Goal: Information Seeking & Learning: Find specific fact

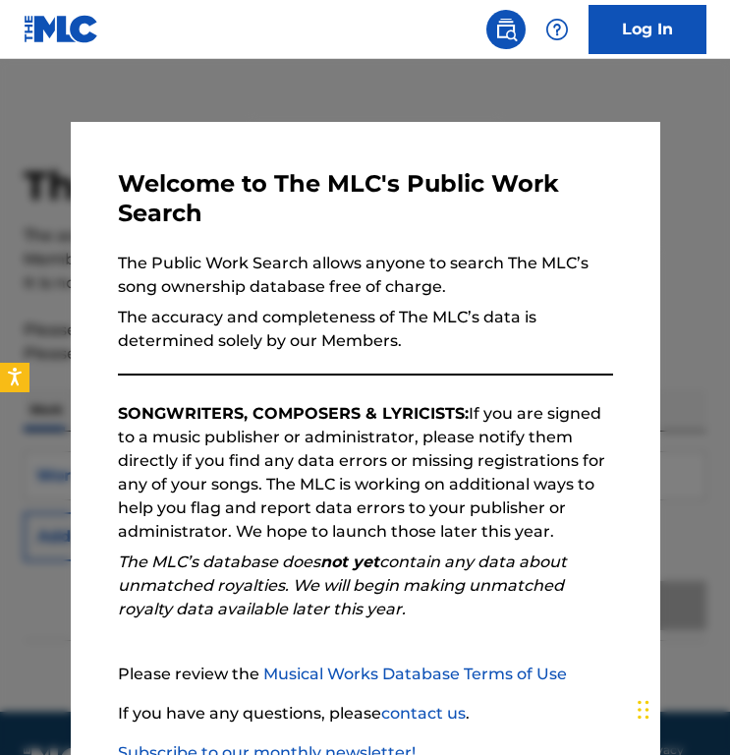
click at [274, 56] on nav "Log In" at bounding box center [365, 29] width 730 height 59
click at [274, 146] on div "Welcome to The MLC's Public Work Search The Public Work Search allows anyone to…" at bounding box center [366, 505] width 590 height 767
click at [274, 107] on div at bounding box center [365, 436] width 730 height 755
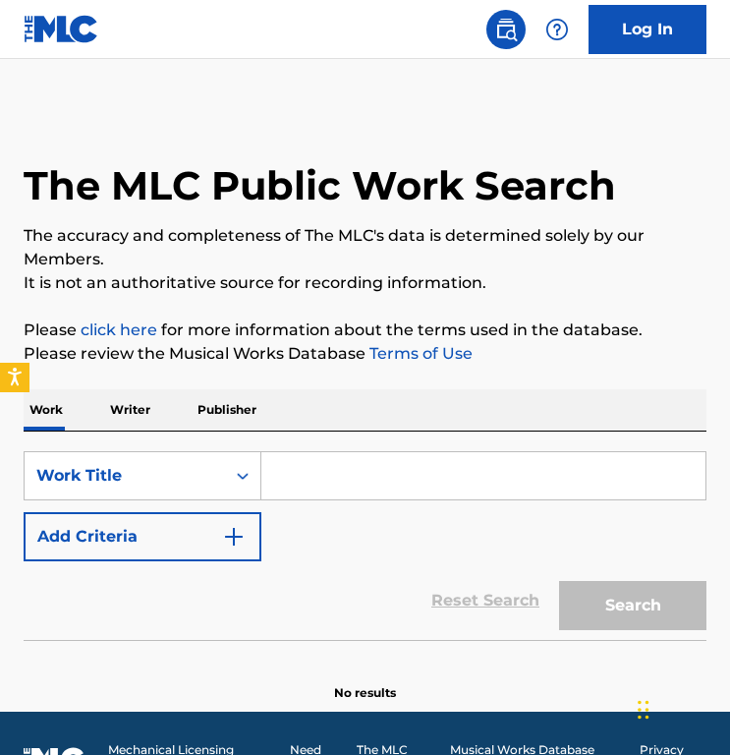
scroll to position [51, 0]
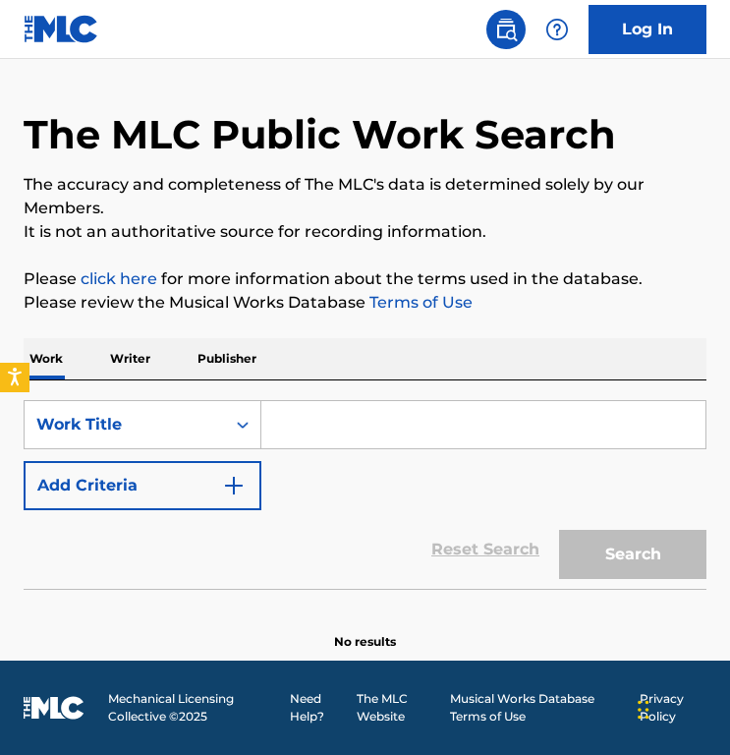
click at [304, 411] on input "Search Form" at bounding box center [483, 424] width 444 height 47
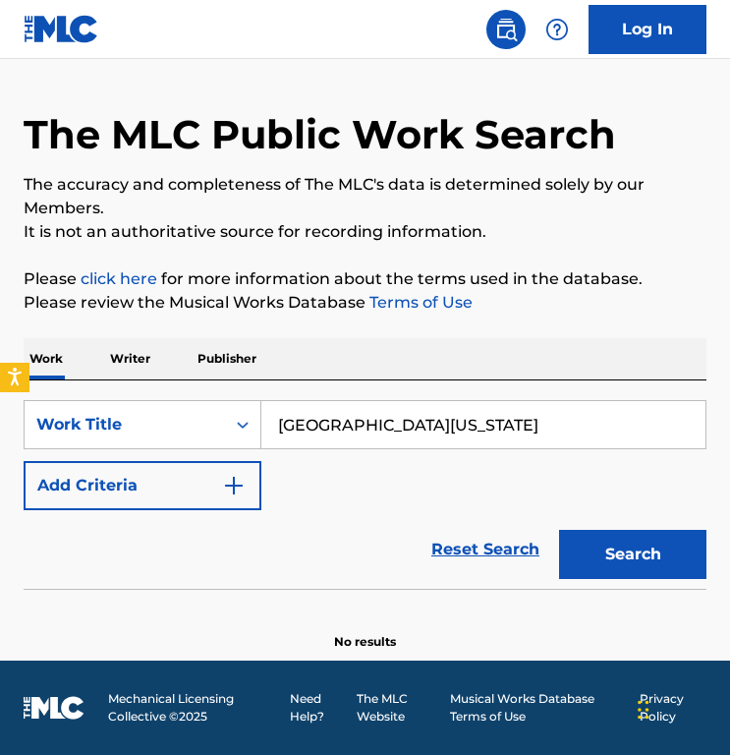
type input "[GEOGRAPHIC_DATA][US_STATE]"
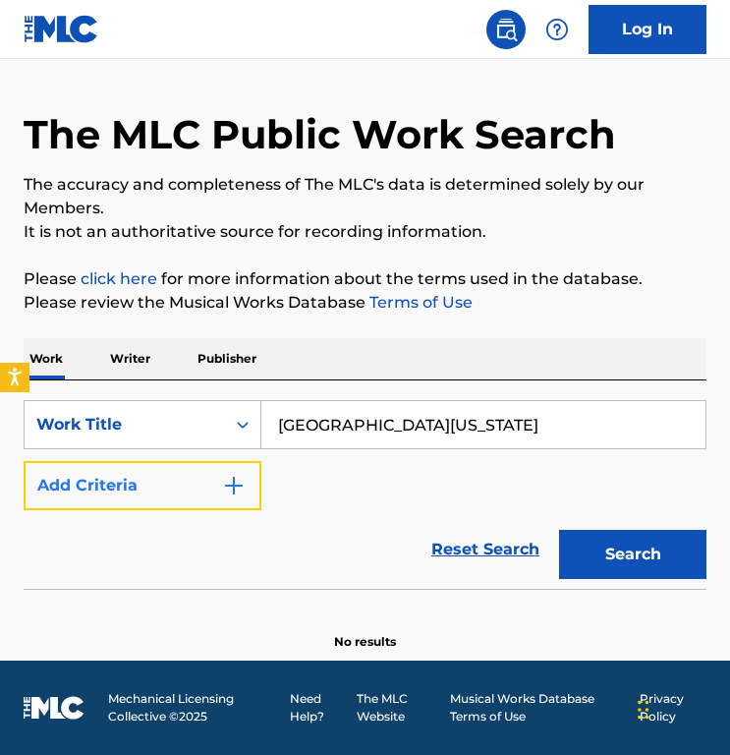
click at [205, 482] on button "Add Criteria" at bounding box center [143, 485] width 238 height 49
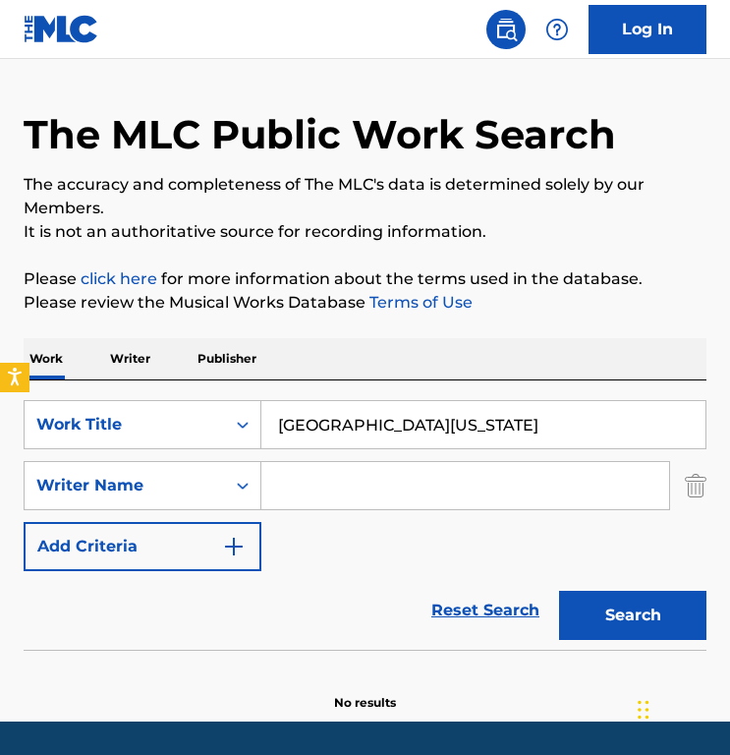
click at [311, 468] on input "Search Form" at bounding box center [465, 485] width 408 height 47
paste input "[PERSON_NAME]"
type input "[PERSON_NAME]"
click at [559, 591] on button "Search" at bounding box center [632, 615] width 147 height 49
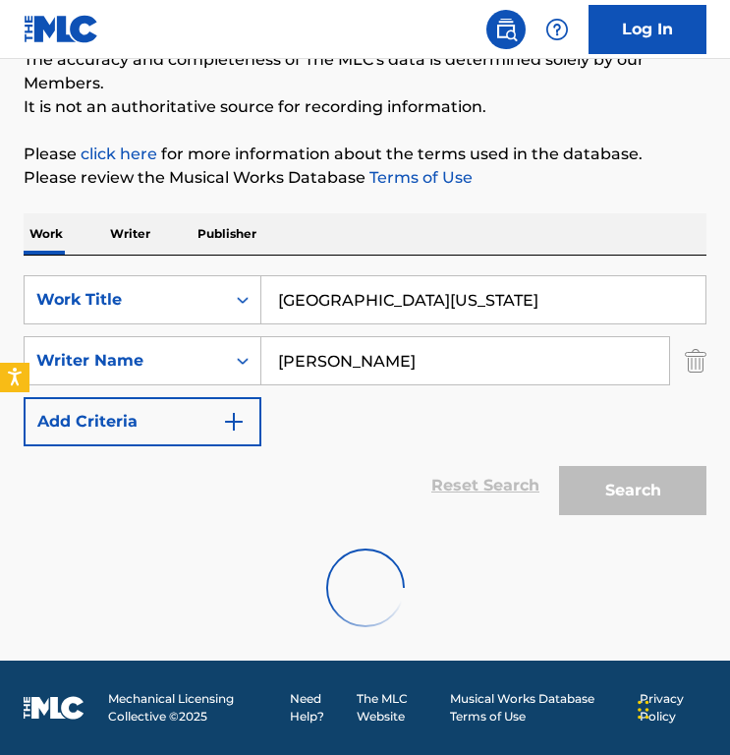
scroll to position [203, 0]
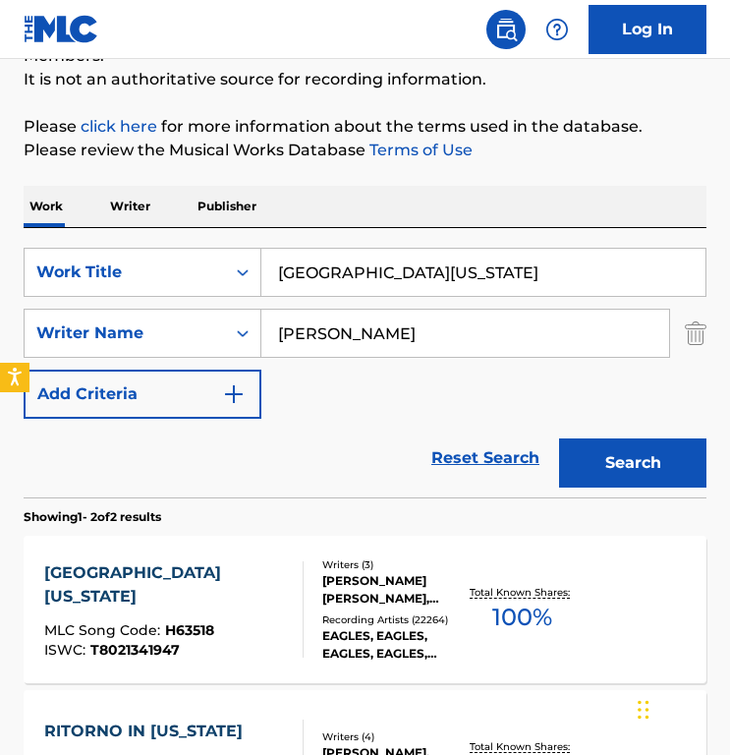
click at [311, 516] on section "Showing 1 - 2 of 2 results" at bounding box center [365, 511] width 683 height 28
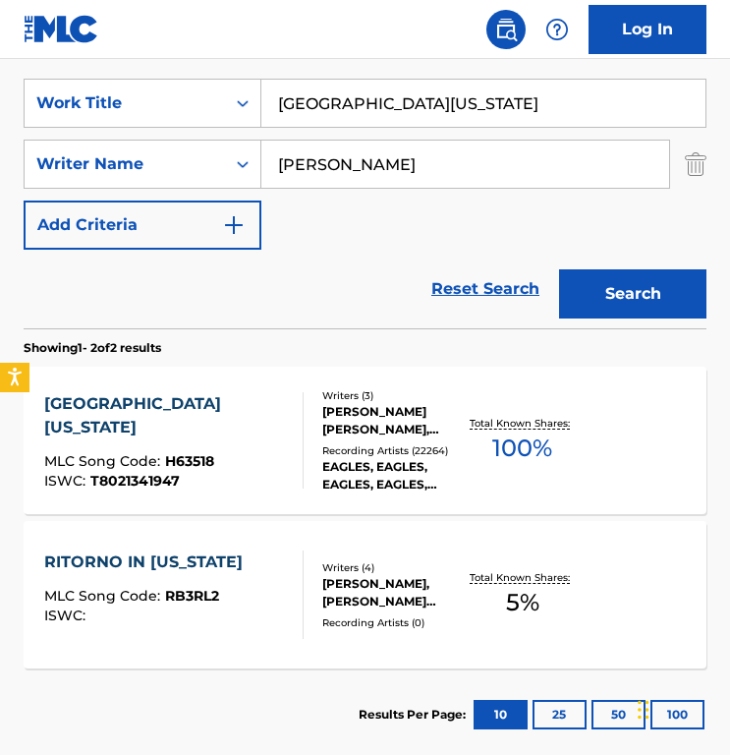
scroll to position [381, 0]
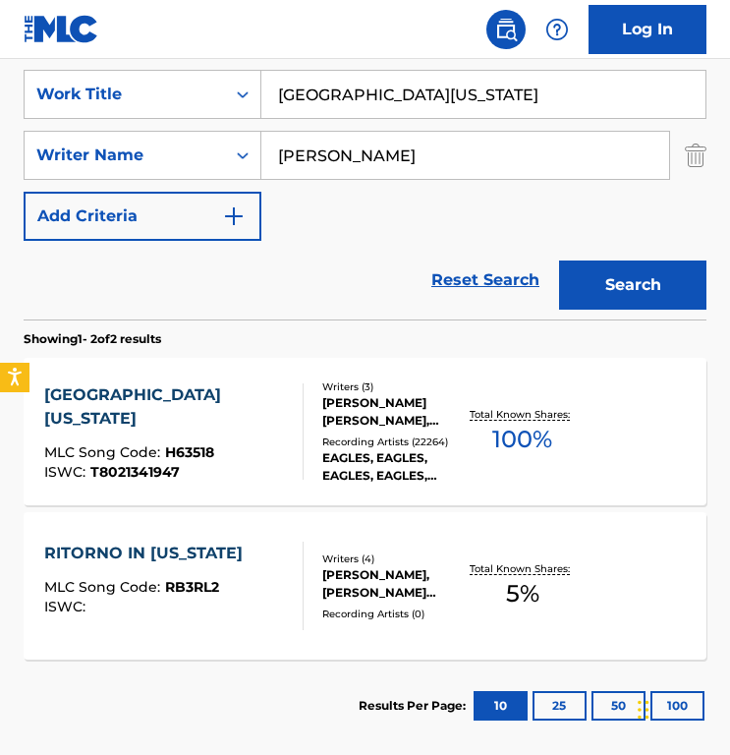
click at [260, 380] on div "HOTEL [US_STATE] MLC Song Code : H63518 ISWC : T8021341947 Writers ( 3 ) [PERSO…" at bounding box center [365, 431] width 683 height 147
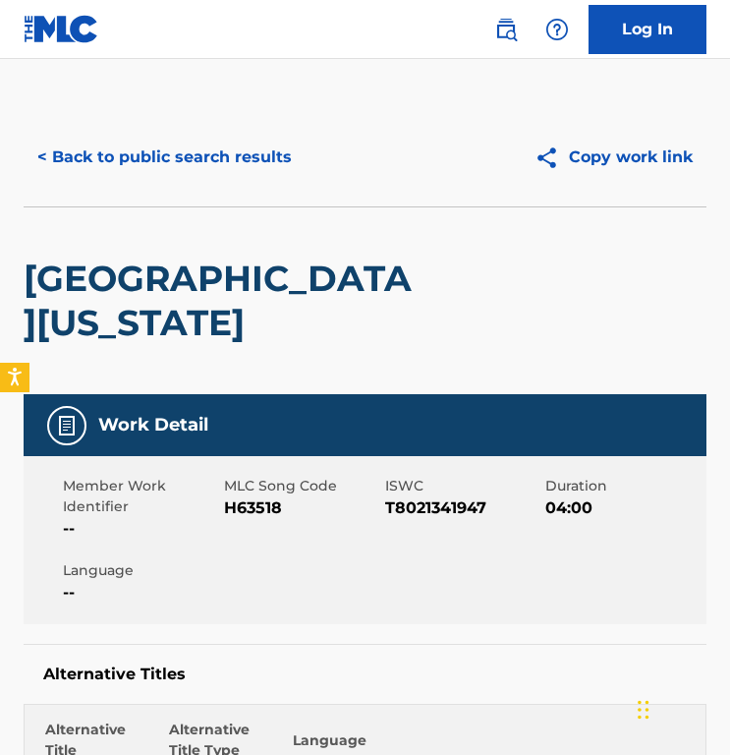
click at [258, 496] on span "H63518" at bounding box center [302, 508] width 156 height 24
copy span "H63518"
click at [125, 172] on button "< Back to public search results" at bounding box center [165, 157] width 282 height 49
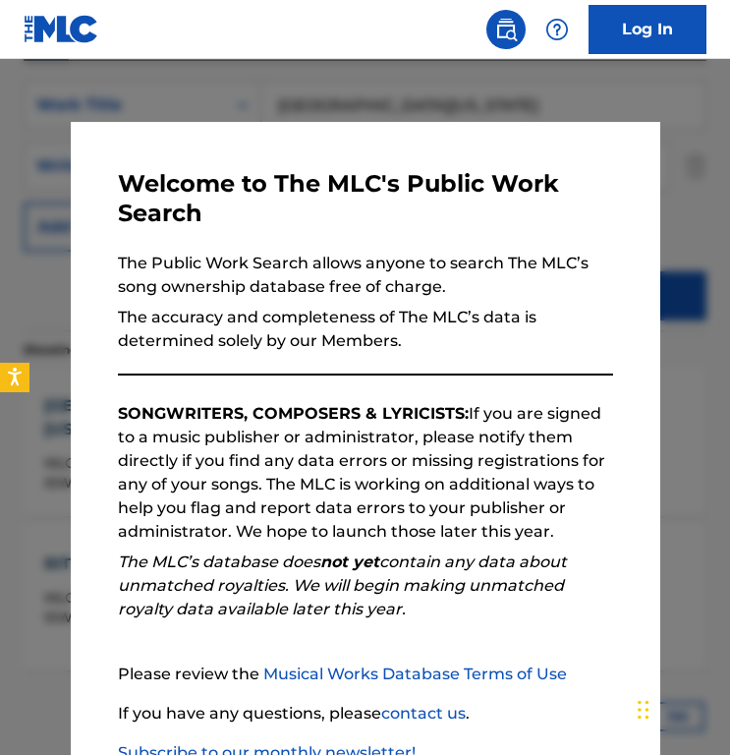
scroll to position [366, 0]
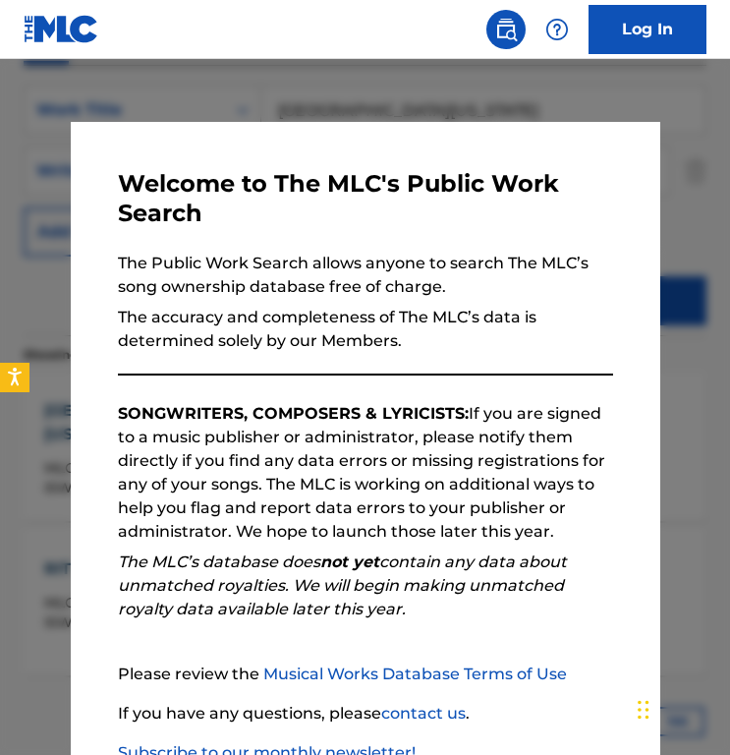
click at [239, 80] on div at bounding box center [365, 436] width 730 height 755
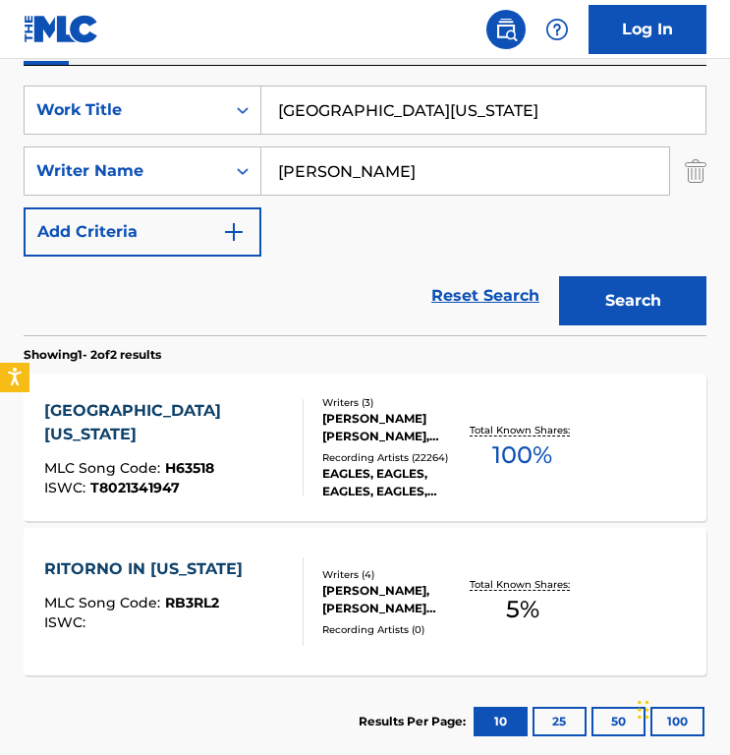
drag, startPoint x: 481, startPoint y: 111, endPoint x: -143, endPoint y: 111, distance: 625.0
click at [0, 111] on html "Accessibility Screen-Reader Guide, Feedback, and Issue Reporting | New window 0…" at bounding box center [365, 11] width 730 height 755
paste input "Running on Empty"
type input "Running on Empty"
click at [451, 174] on input "[PERSON_NAME]" at bounding box center [465, 170] width 408 height 47
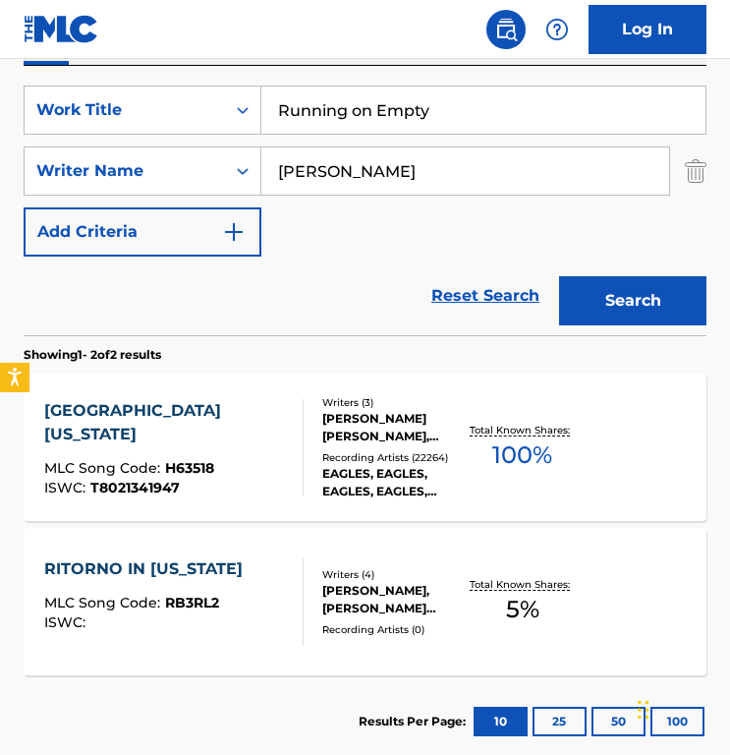
click at [451, 174] on input "[PERSON_NAME]" at bounding box center [465, 170] width 408 height 47
paste input "[PERSON_NAME]"
type input "[PERSON_NAME]"
click at [559, 276] on button "Search" at bounding box center [632, 300] width 147 height 49
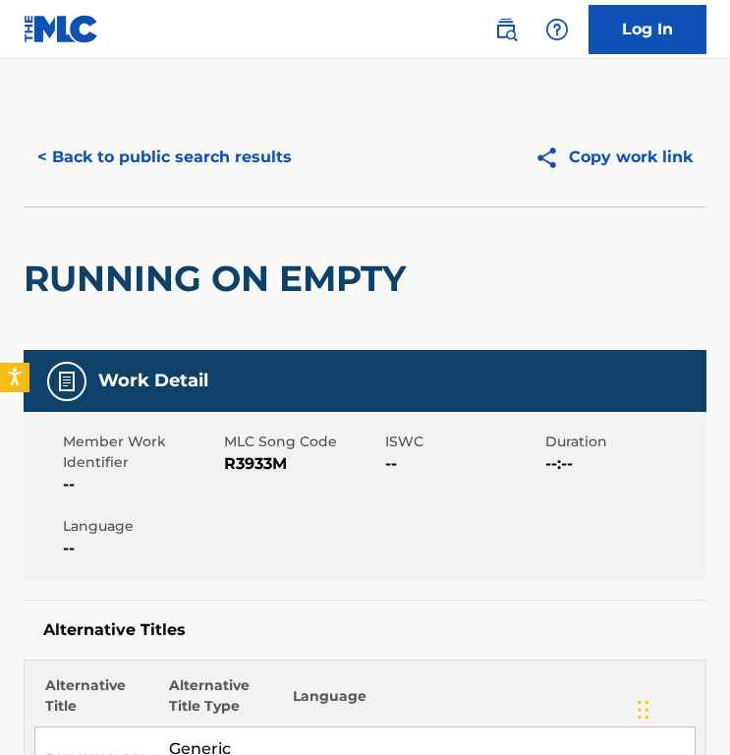
click at [198, 212] on div "RUNNING ON EMPTY" at bounding box center [220, 278] width 392 height 142
click at [197, 151] on button "< Back to public search results" at bounding box center [165, 157] width 282 height 49
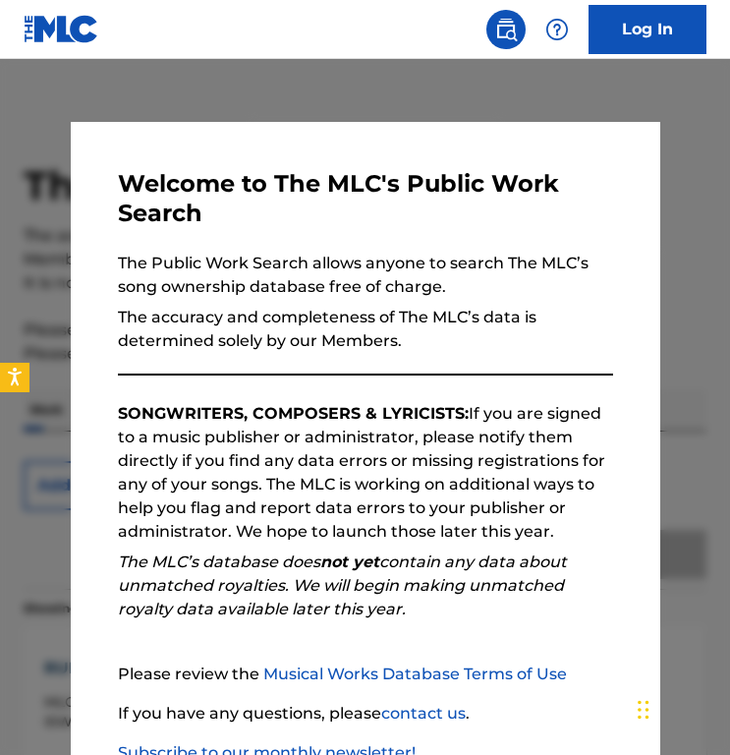
scroll to position [366, 0]
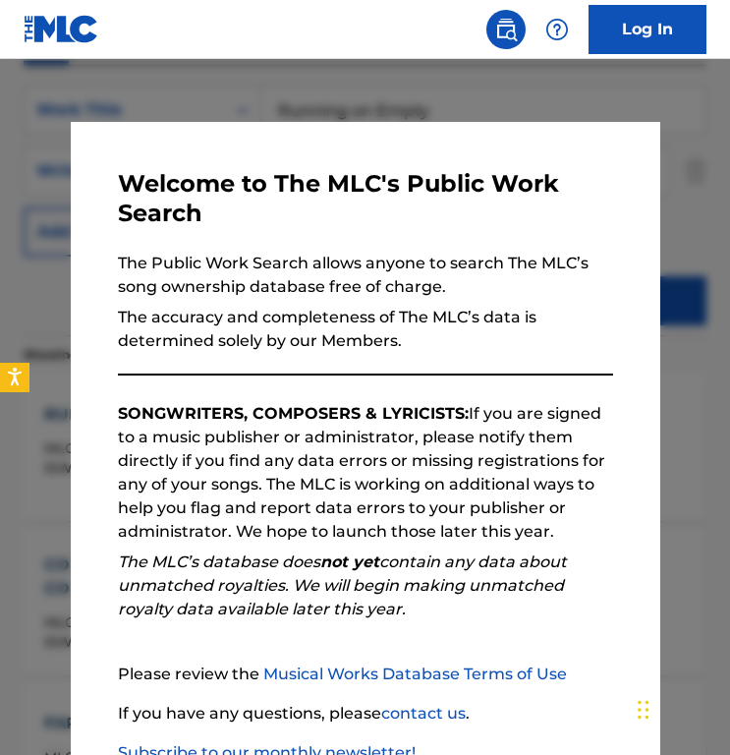
click at [213, 64] on div at bounding box center [365, 436] width 730 height 755
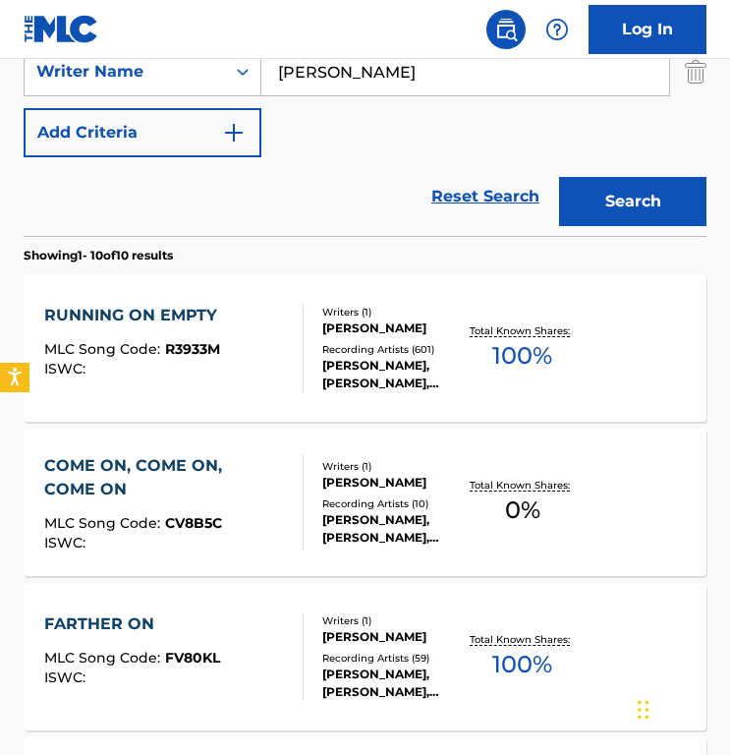
scroll to position [489, 0]
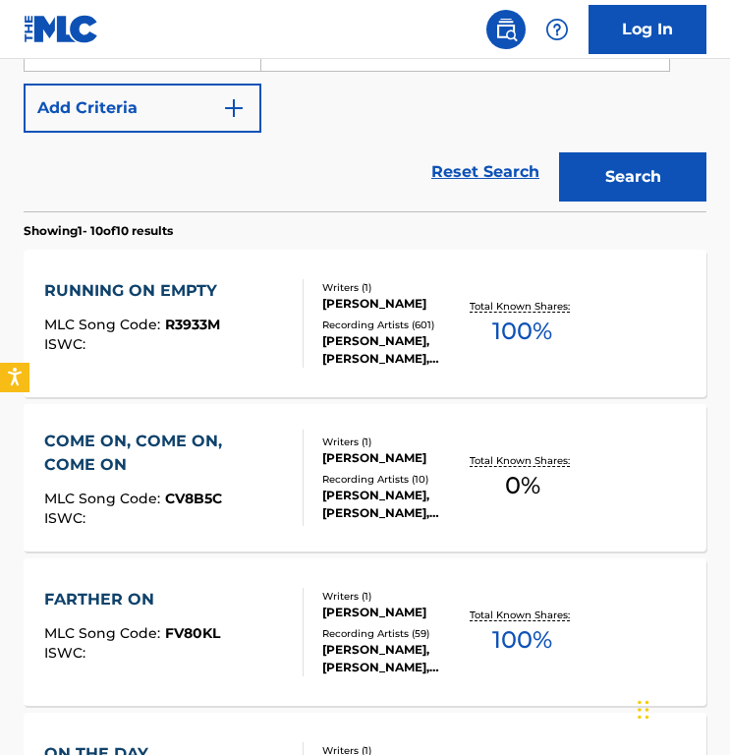
click at [242, 290] on div "RUNNING ON EMPTY MLC Song Code : R3933M ISWC :" at bounding box center [173, 323] width 259 height 88
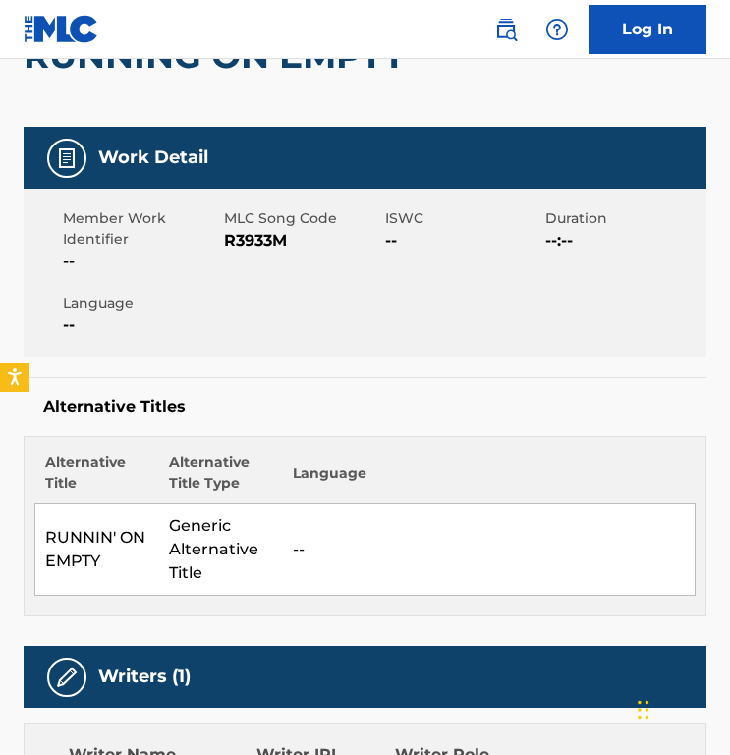
scroll to position [214, 0]
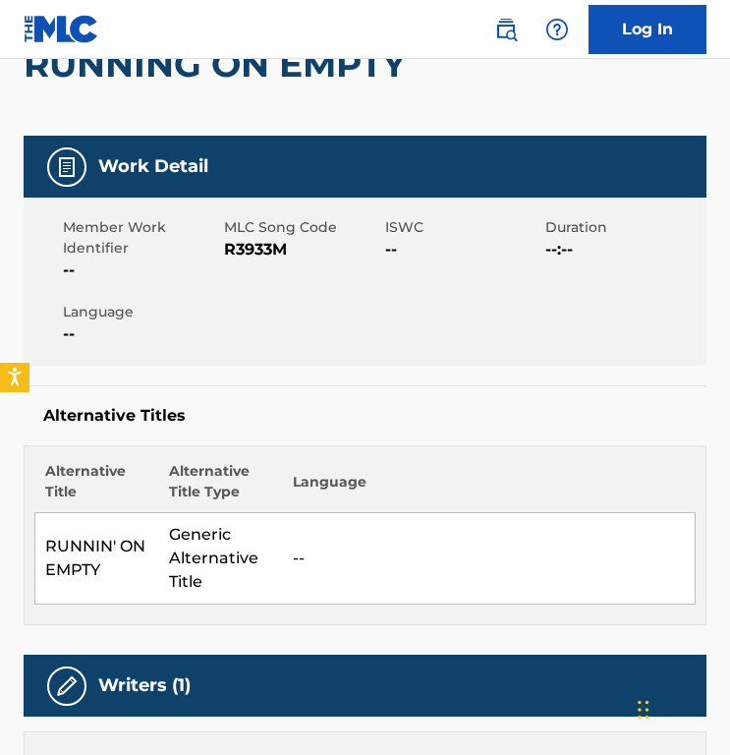
click at [255, 249] on span "R3933M" at bounding box center [302, 250] width 156 height 24
copy span "R3933M"
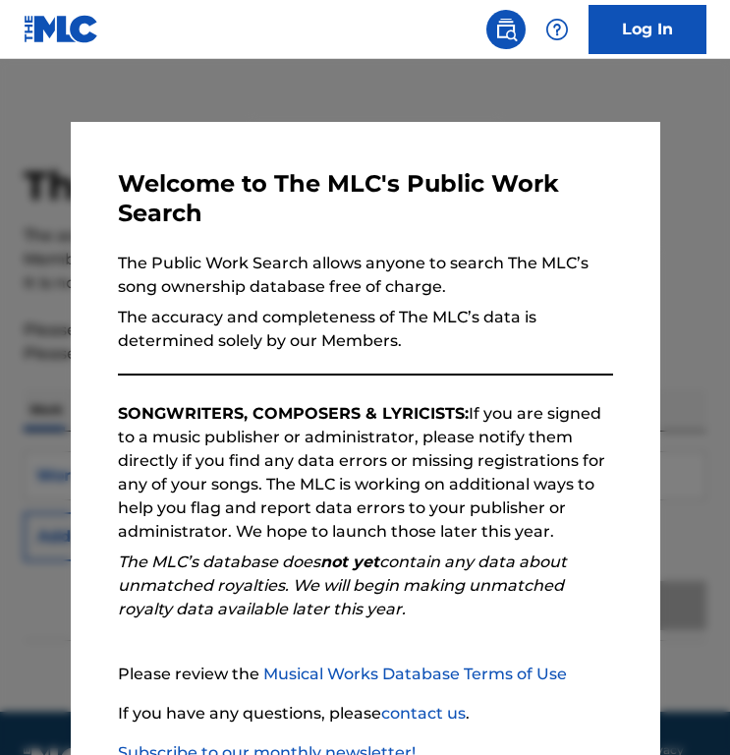
click at [213, 78] on div at bounding box center [365, 436] width 730 height 755
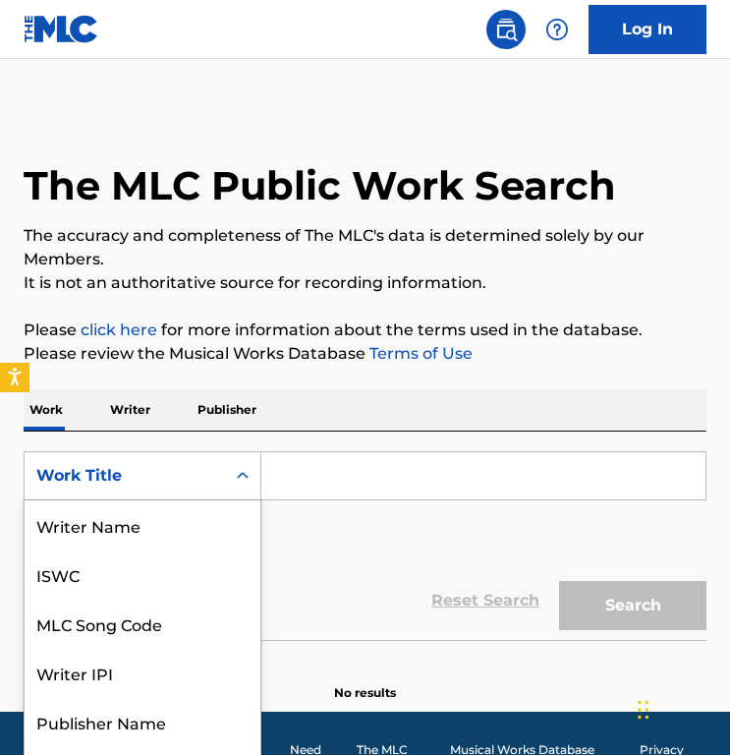
scroll to position [41, 0]
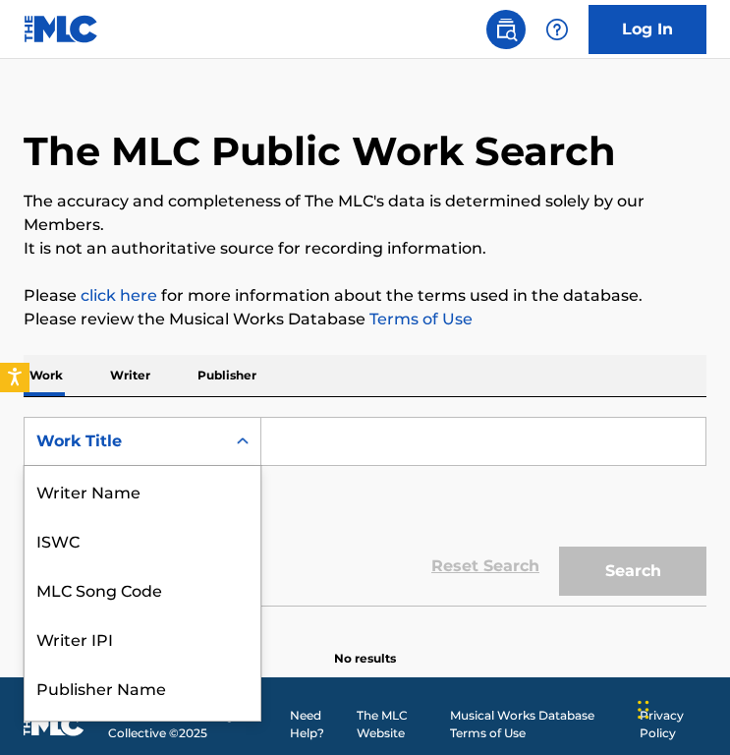
click at [184, 466] on div "Work Title selected, 8 of 8. 8 results available. Use Up and Down to choose opt…" at bounding box center [143, 441] width 238 height 49
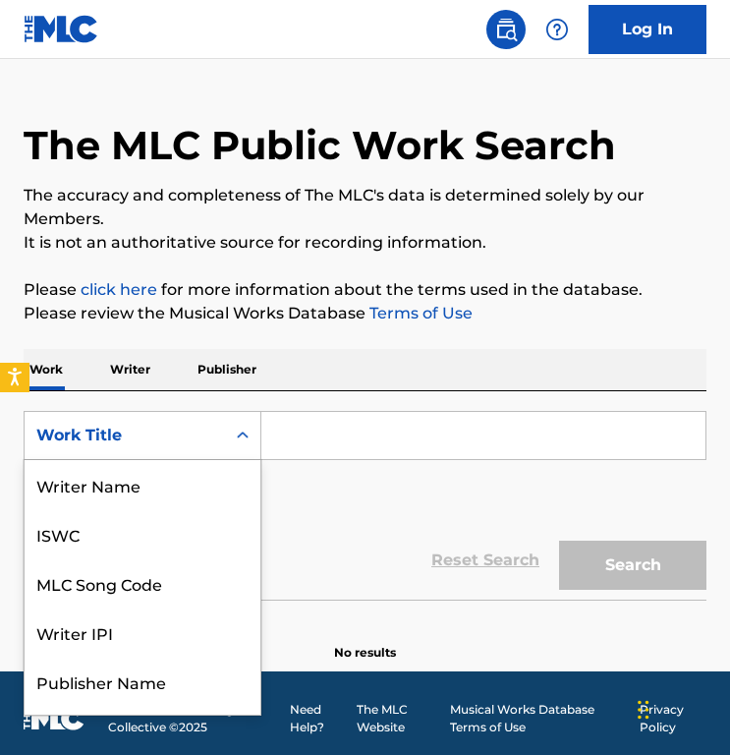
scroll to position [98, 0]
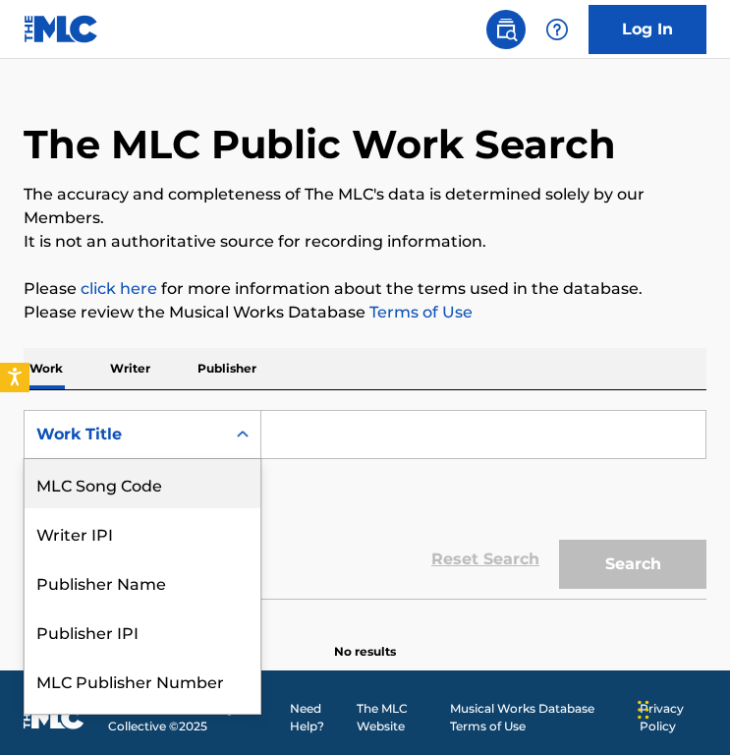
click at [144, 469] on div "MLC Song Code" at bounding box center [143, 483] width 236 height 49
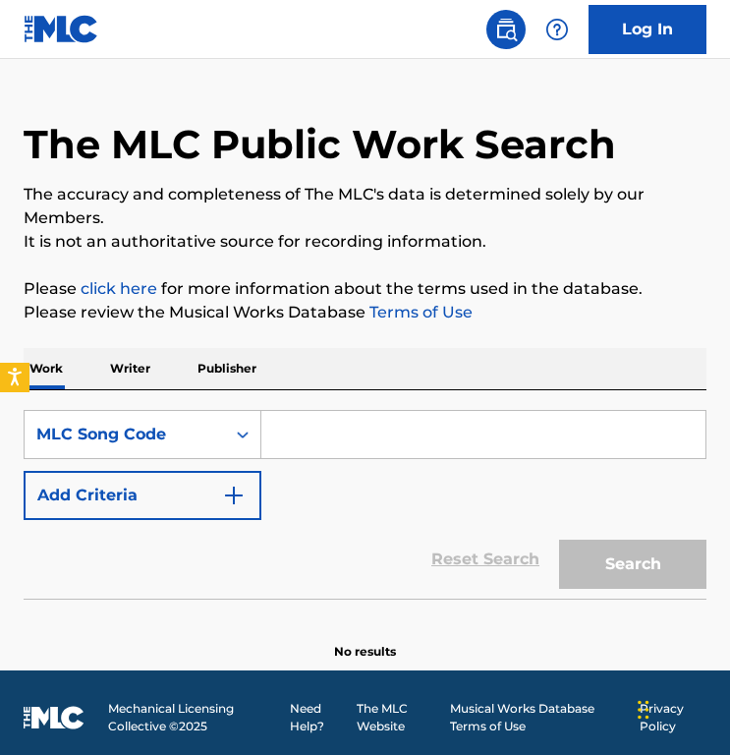
drag, startPoint x: 212, startPoint y: 463, endPoint x: 336, endPoint y: 425, distance: 129.3
click at [336, 425] on input "Search Form" at bounding box center [483, 434] width 444 height 47
paste input "R10412"
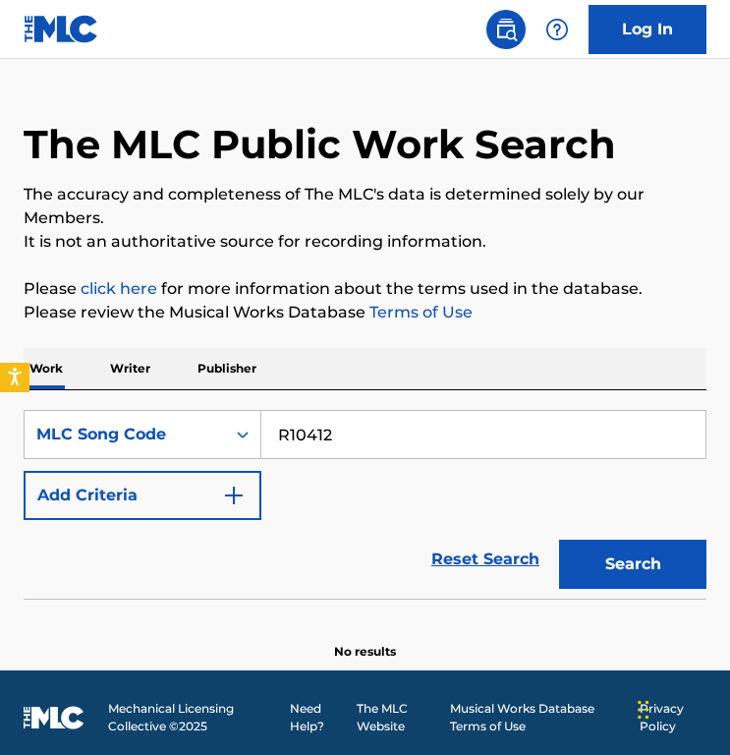
type input "R10412"
click at [559, 539] on button "Search" at bounding box center [632, 563] width 147 height 49
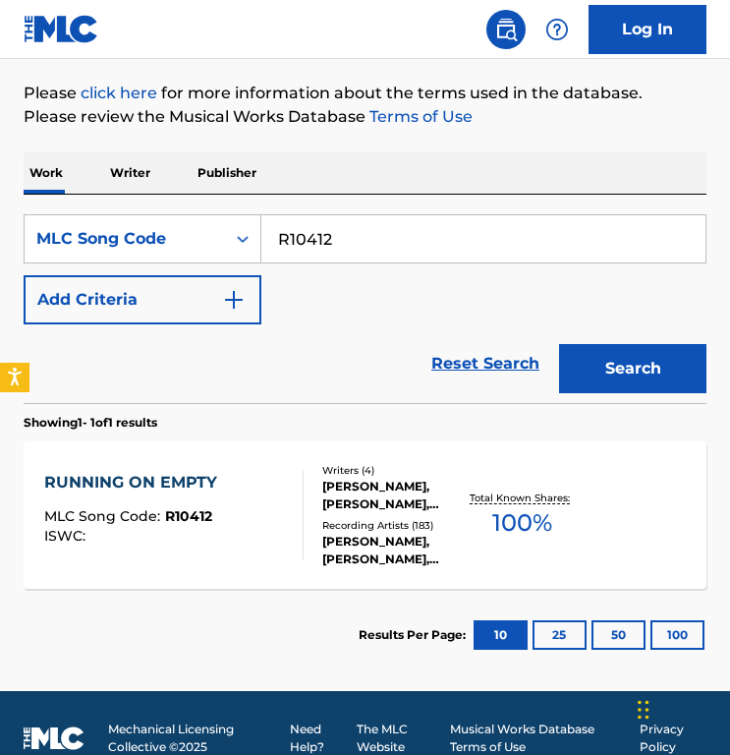
scroll to position [267, 0]
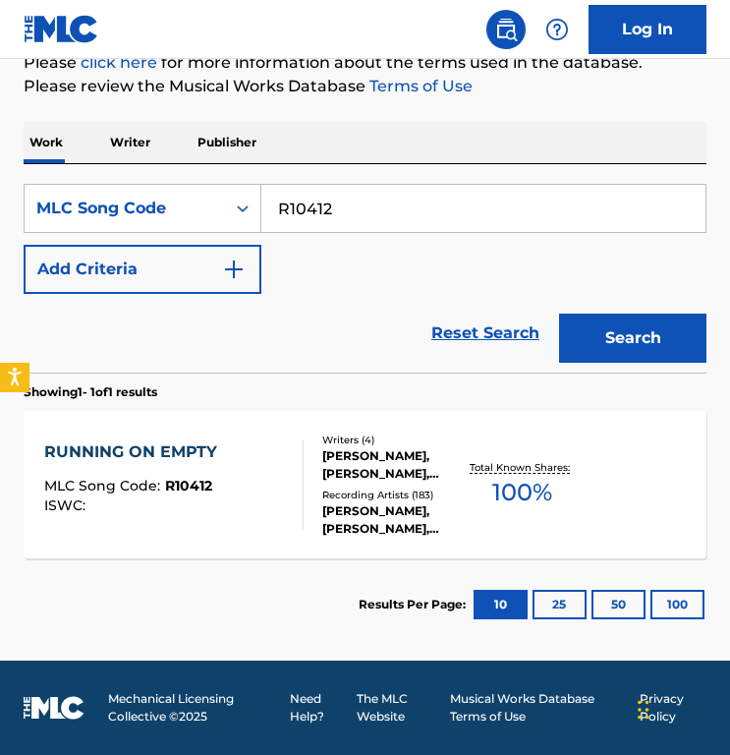
click at [316, 510] on div "Writers ( 4 ) H. SCHREIBER, H. GRALKE, M. FOX, P. JUREIT Recording Artists ( 18…" at bounding box center [385, 484] width 162 height 105
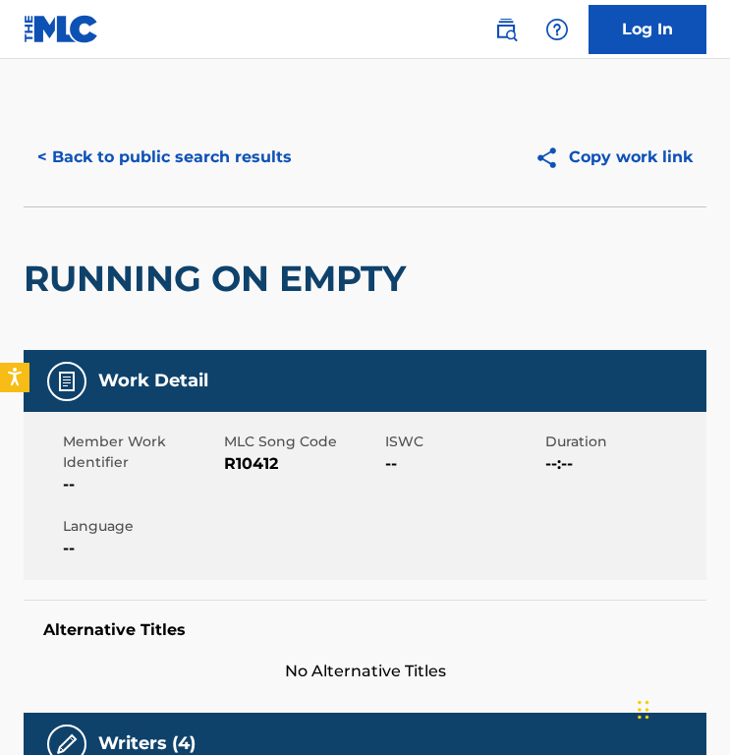
click at [161, 118] on div "< Back to public search results Copy work link" at bounding box center [365, 157] width 683 height 98
click at [155, 165] on button "< Back to public search results" at bounding box center [165, 157] width 282 height 49
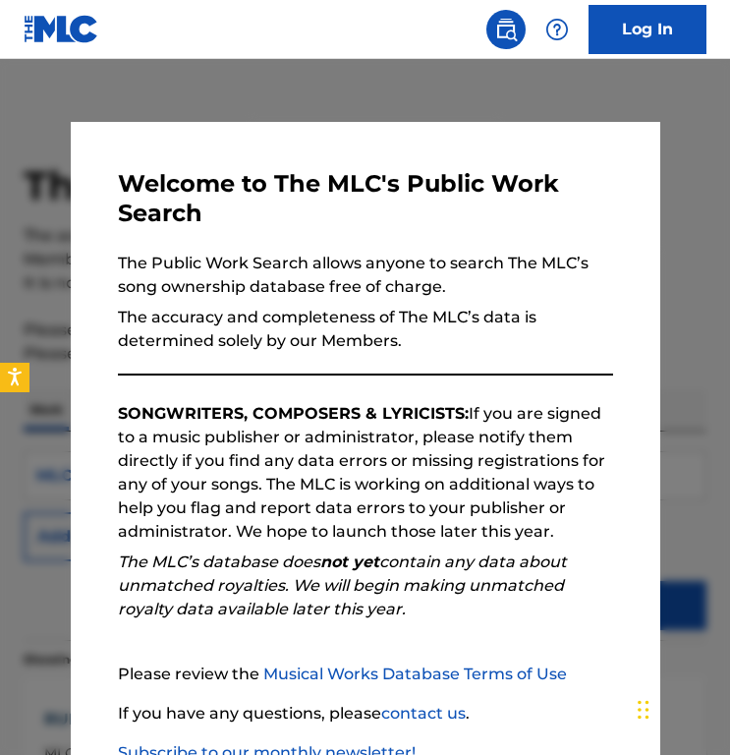
scroll to position [216, 0]
